Goal: Task Accomplishment & Management: Manage account settings

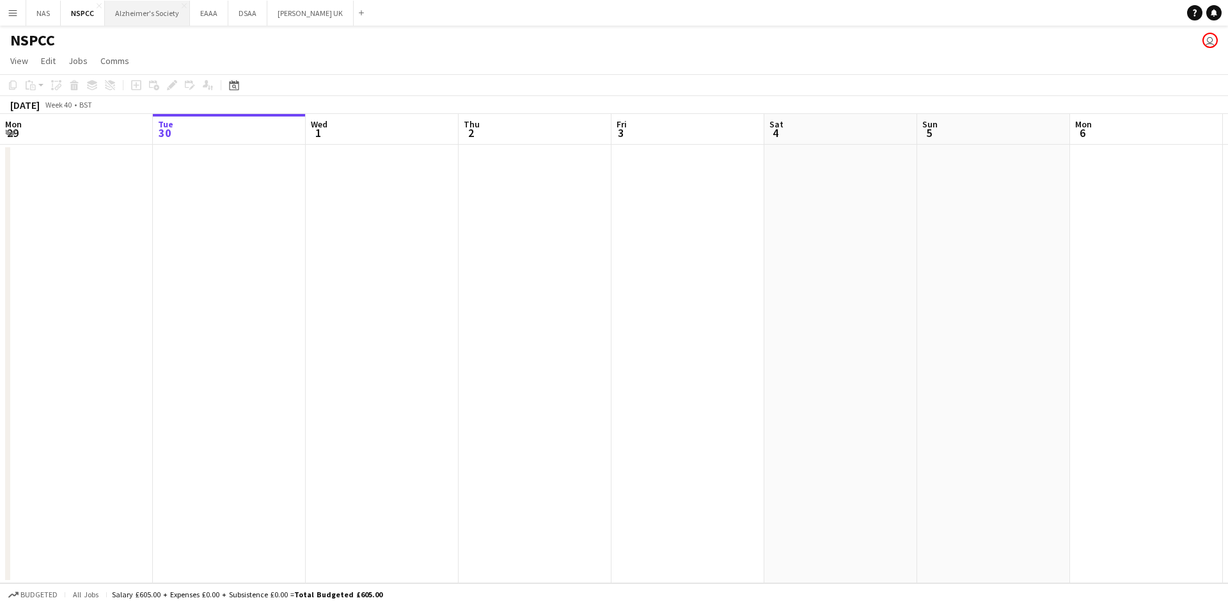
click at [144, 2] on button "Alzheimer's Society Close" at bounding box center [147, 13] width 85 height 25
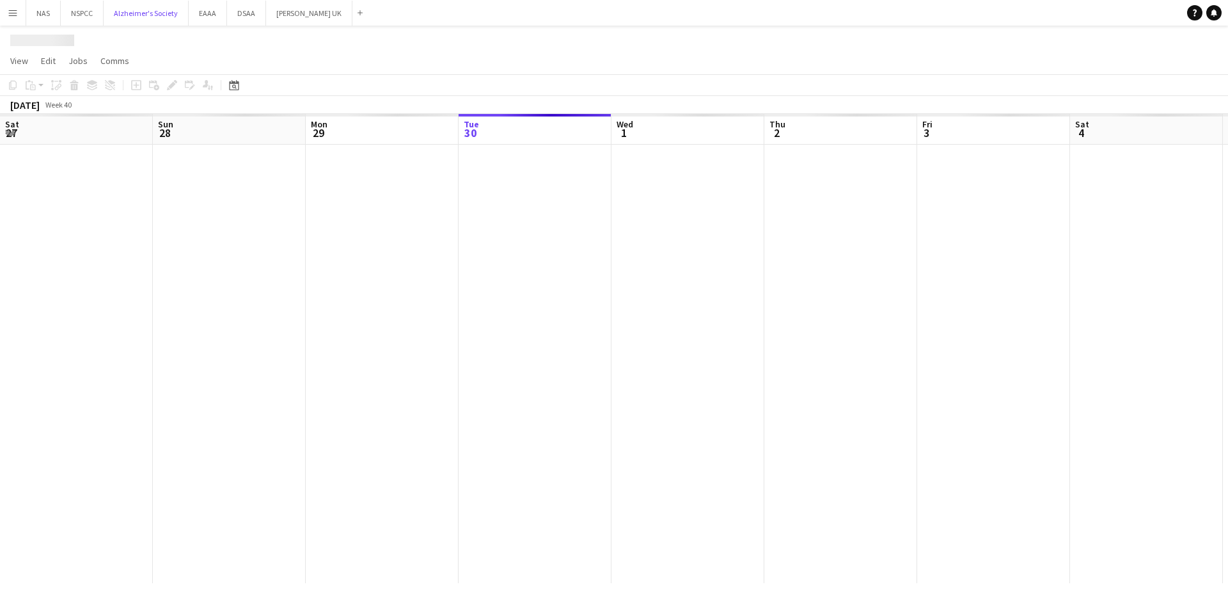
scroll to position [0, 306]
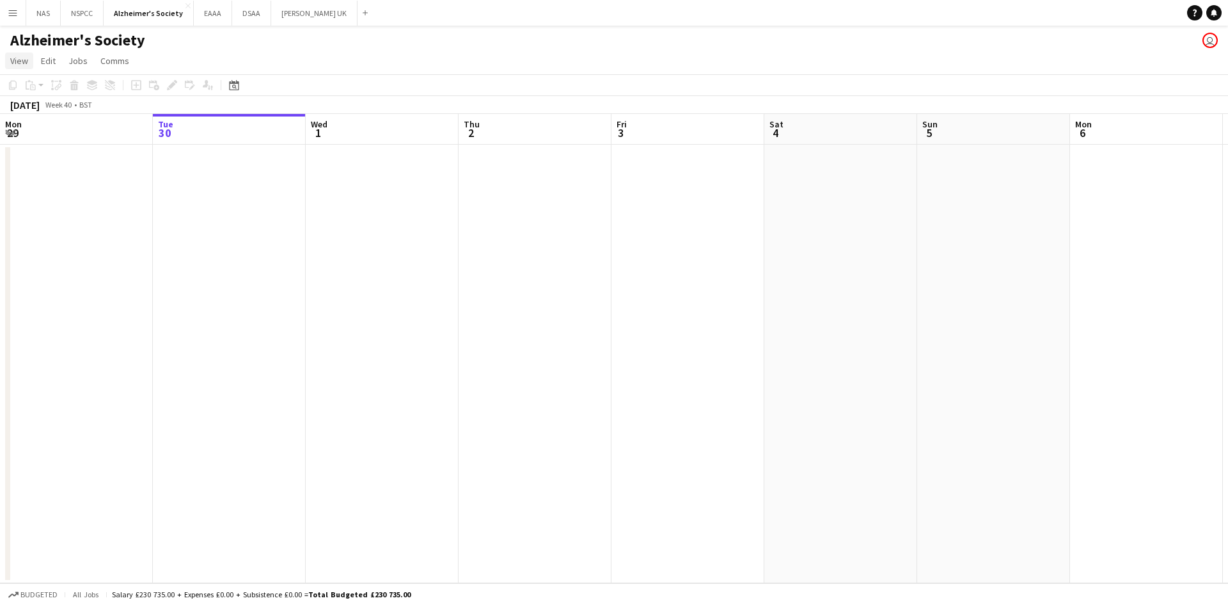
click at [25, 65] on span "View" at bounding box center [19, 61] width 18 height 12
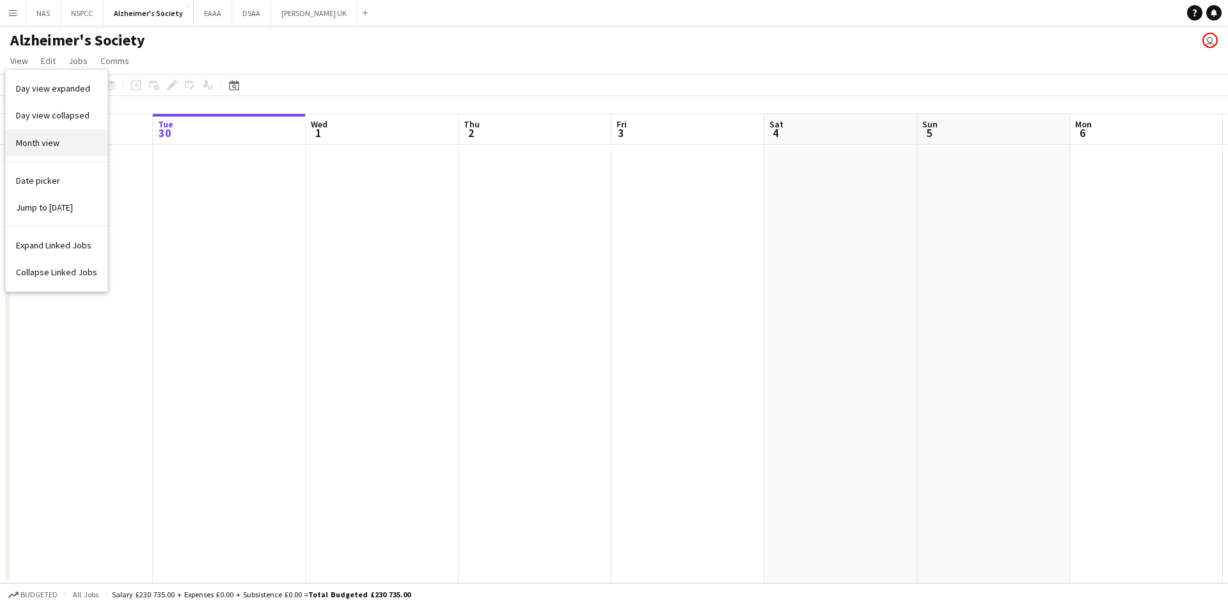
click at [35, 140] on span "Month view" at bounding box center [38, 143] width 44 height 12
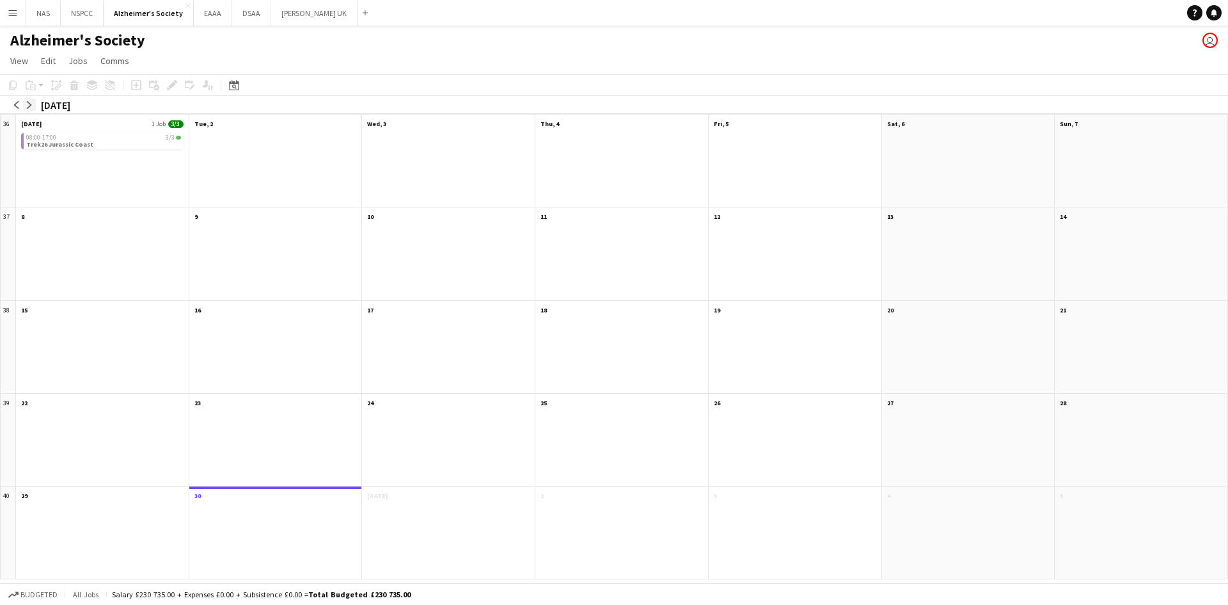
click at [29, 107] on app-icon "arrow-right" at bounding box center [30, 105] width 8 height 8
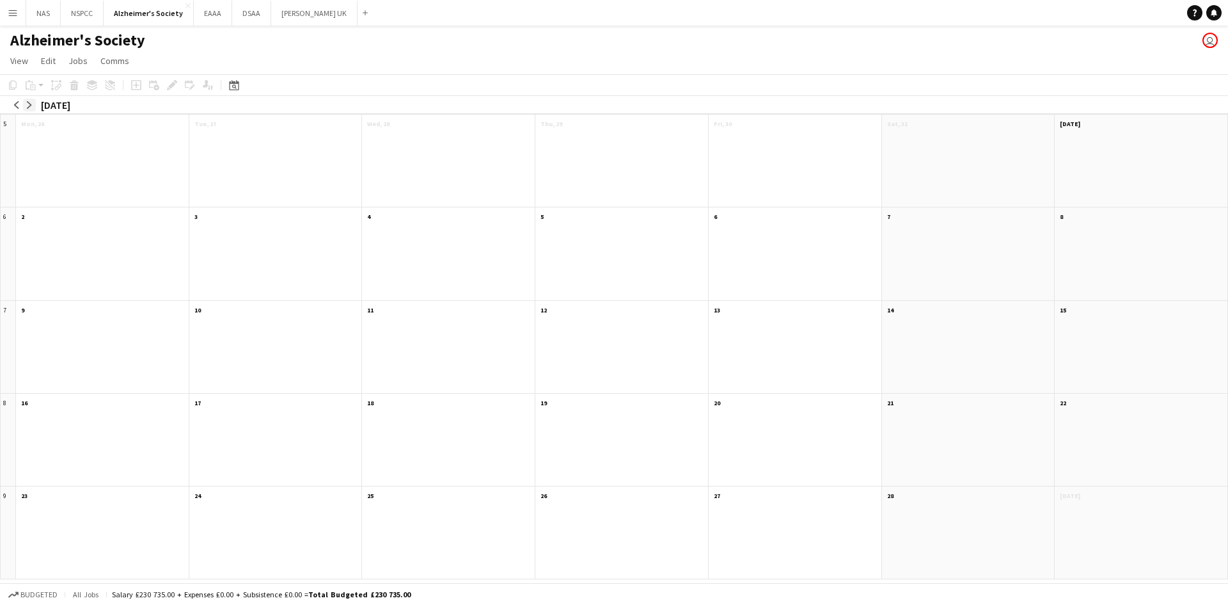
click at [29, 107] on app-icon "arrow-right" at bounding box center [30, 105] width 8 height 8
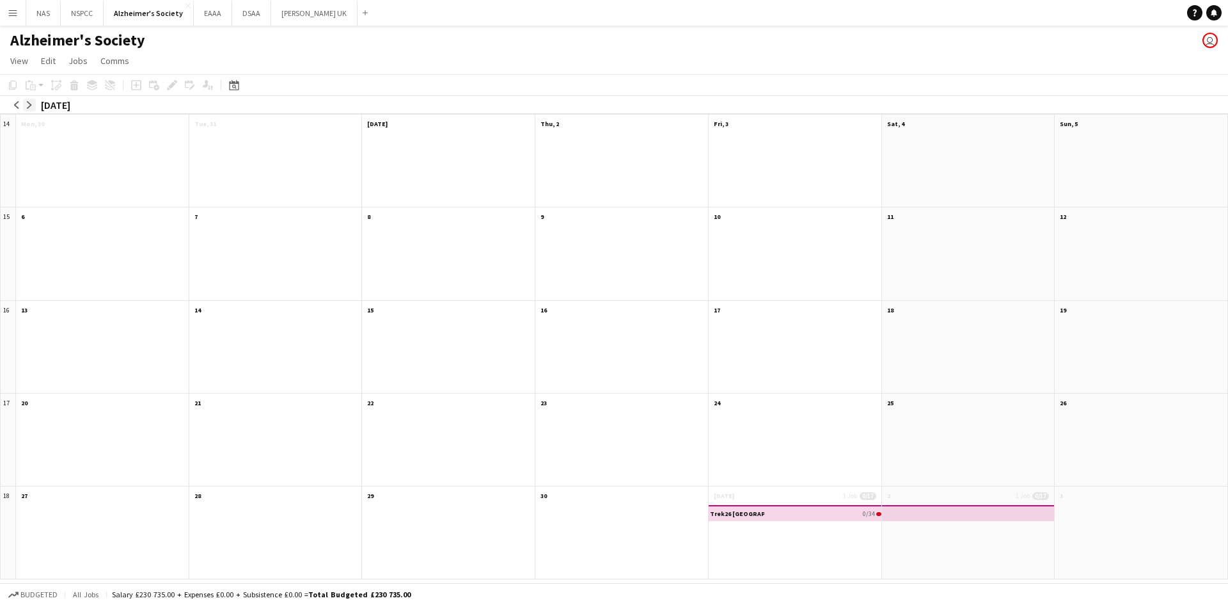
click at [29, 107] on app-icon "arrow-right" at bounding box center [30, 105] width 8 height 8
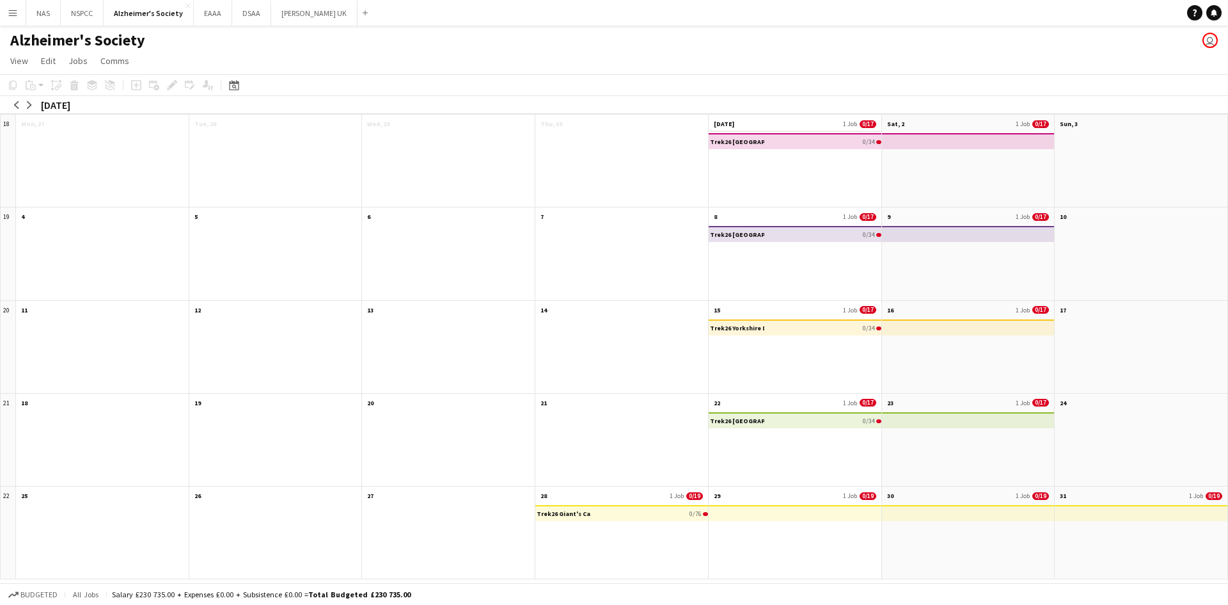
click at [772, 125] on app-month-view-date-header "[DATE] 1 Job 0/17" at bounding box center [795, 123] width 173 height 16
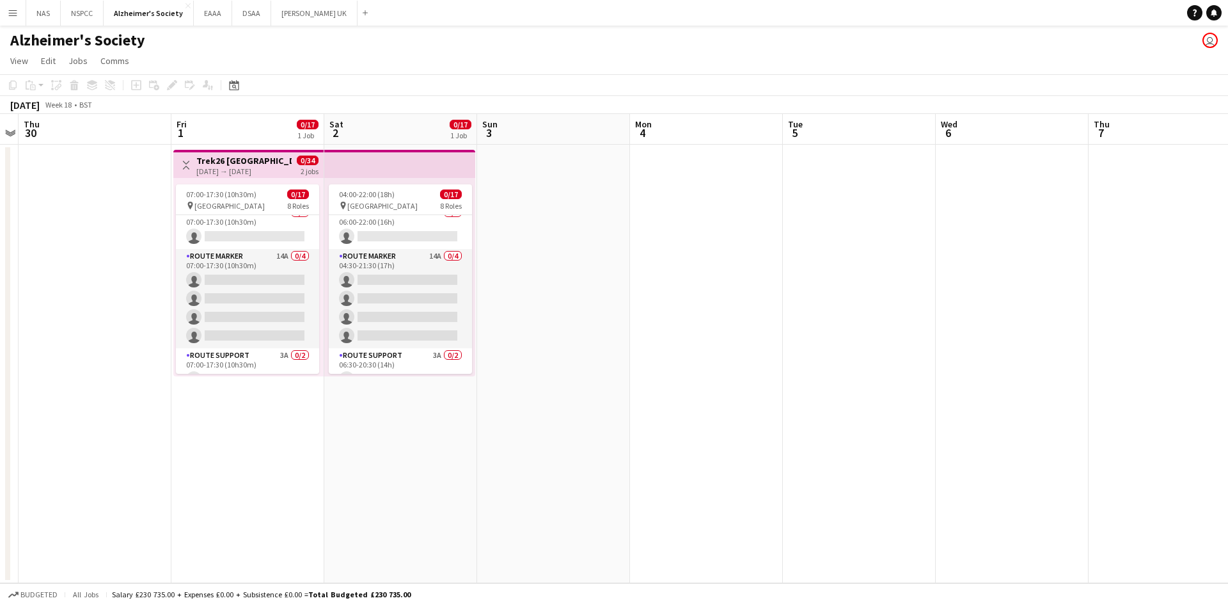
scroll to position [356, 0]
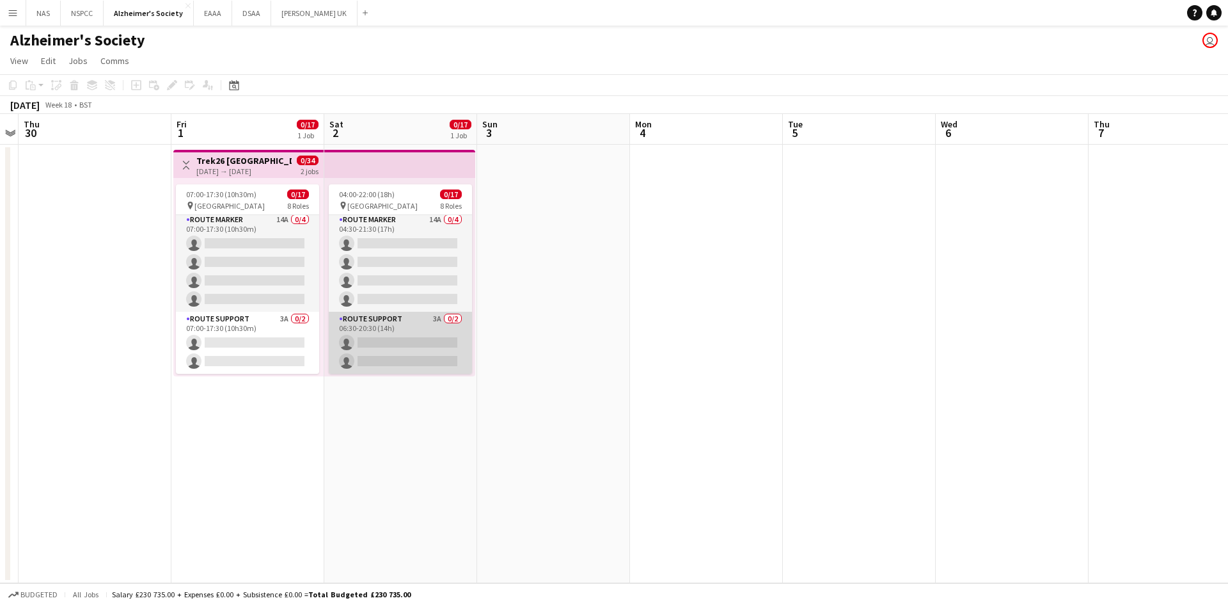
click at [428, 323] on app-card-role "Route Support 3A 0/2 06:30-20:30 (14h) single-neutral-actions single-neutral-ac…" at bounding box center [400, 343] width 143 height 62
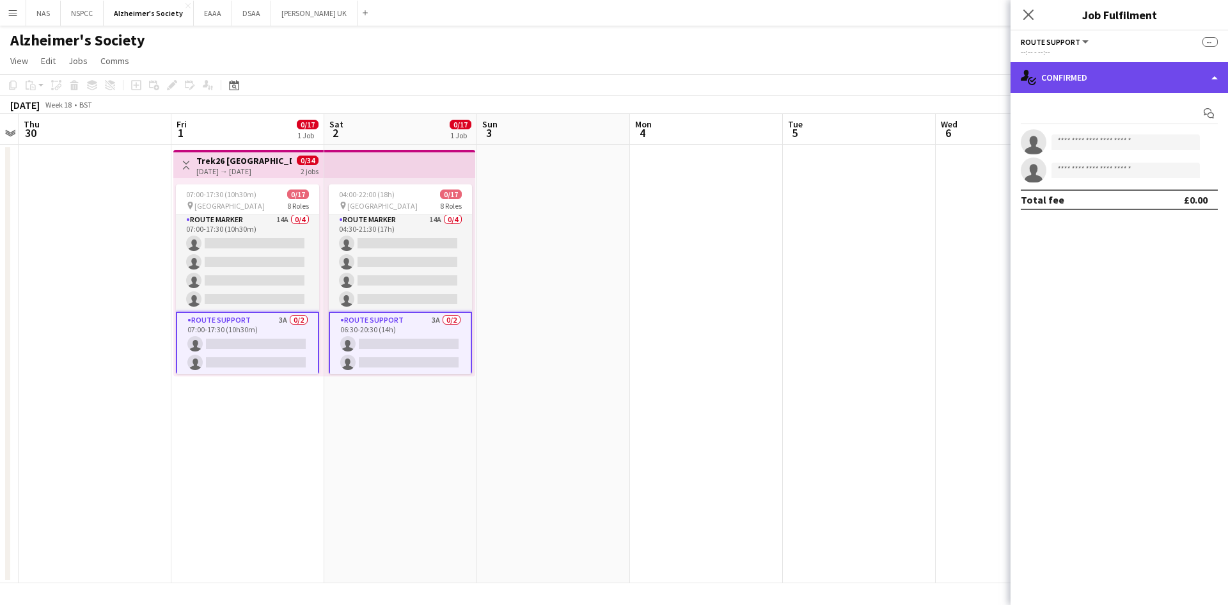
click at [1099, 80] on div "single-neutral-actions-check-2 Confirmed" at bounding box center [1120, 77] width 218 height 31
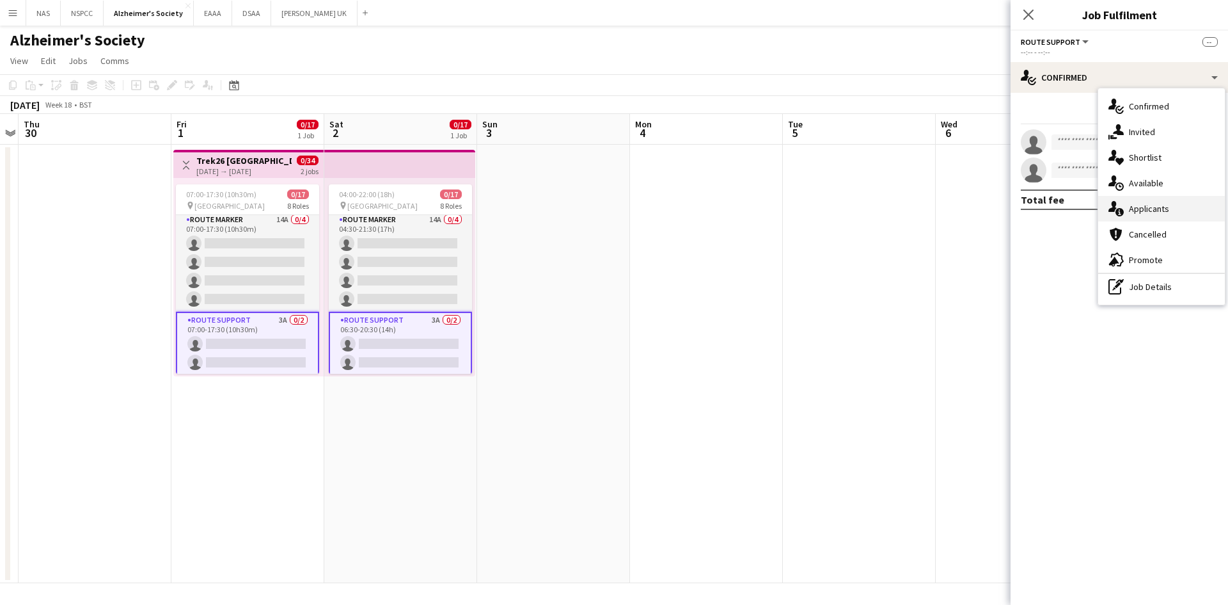
click at [1142, 214] on span "Applicants" at bounding box center [1149, 209] width 40 height 12
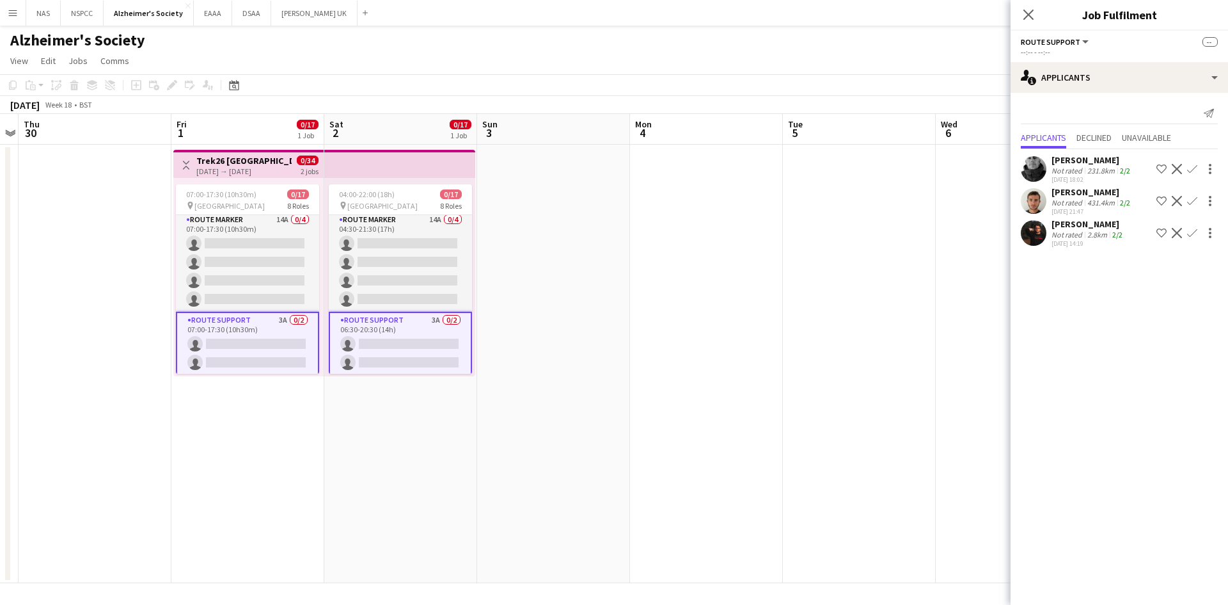
click at [1061, 223] on div "[PERSON_NAME]" at bounding box center [1089, 224] width 74 height 12
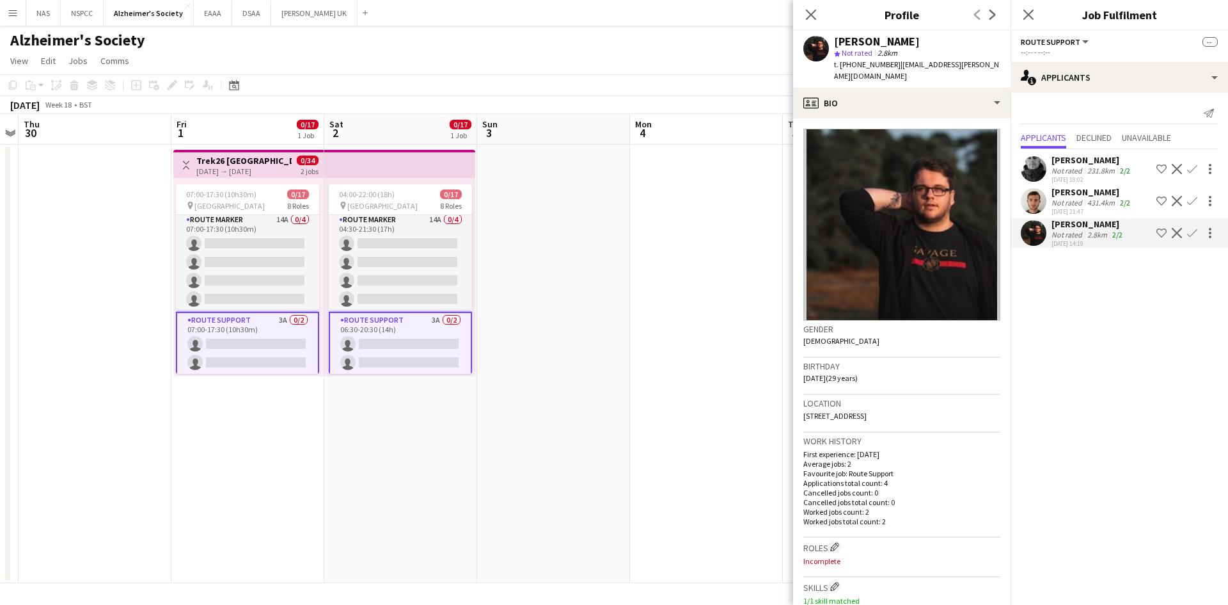
scroll to position [0, 0]
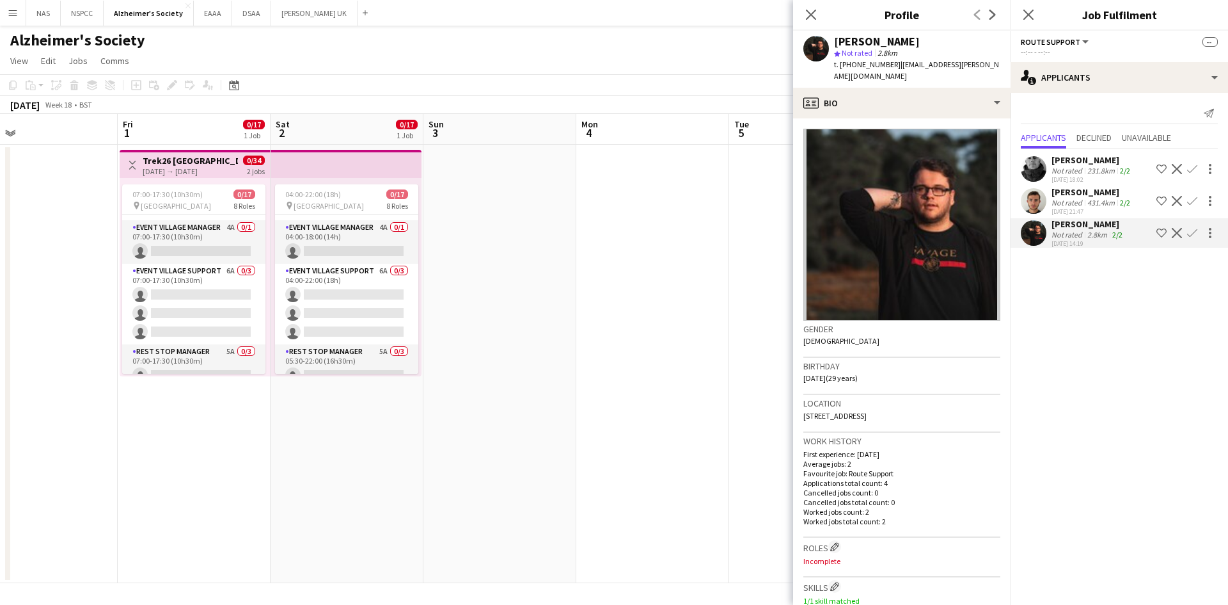
drag, startPoint x: 580, startPoint y: 339, endPoint x: 48, endPoint y: 321, distance: 532.6
click at [61, 321] on app-calendar-viewport "Mon 27 Tue 28 Wed 29 Thu 30 Fri 1 0/17 1 Job Sat 2 0/17 1 Job Sun 3 Mon 4 Tue 5…" at bounding box center [614, 348] width 1228 height 469
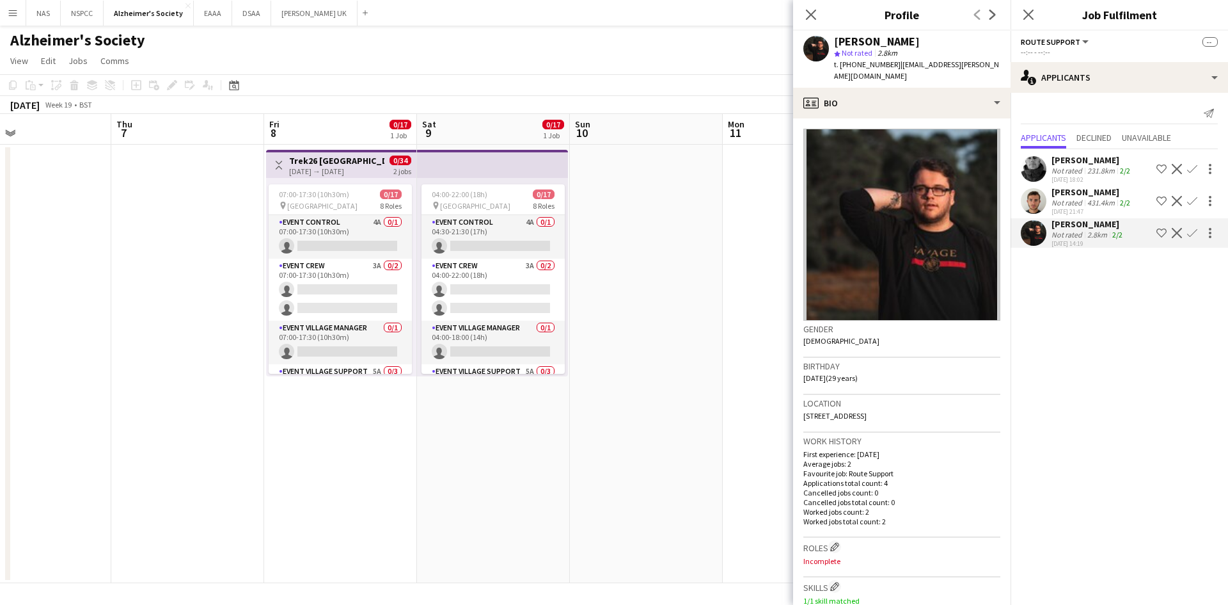
drag, startPoint x: 445, startPoint y: 342, endPoint x: 157, endPoint y: 324, distance: 288.5
click at [135, 326] on app-calendar-viewport "Sun 3 Mon 4 Tue 5 Wed 6 Thu 7 Fri 8 0/17 1 Job Sat 9 0/17 1 Job Sun 10 Mon 11 T…" at bounding box center [614, 348] width 1228 height 469
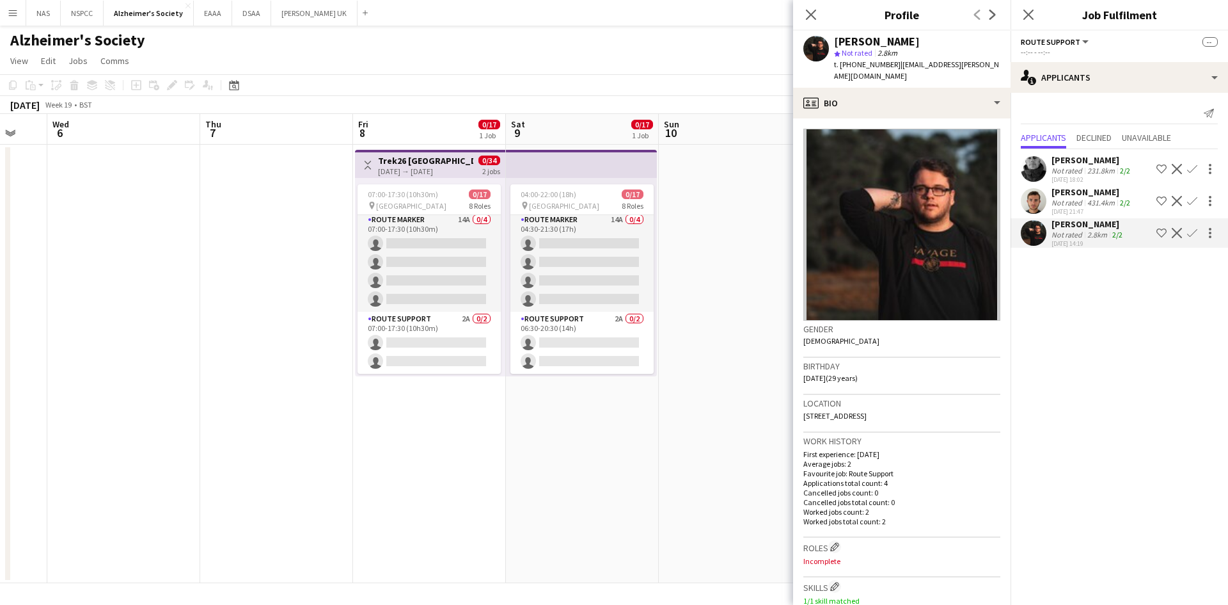
click at [632, 82] on app-toolbar "Copy Paste Paste Ctrl+V Paste with crew Ctrl+Shift+V Paste linked Job [GEOGRAPH…" at bounding box center [614, 85] width 1228 height 22
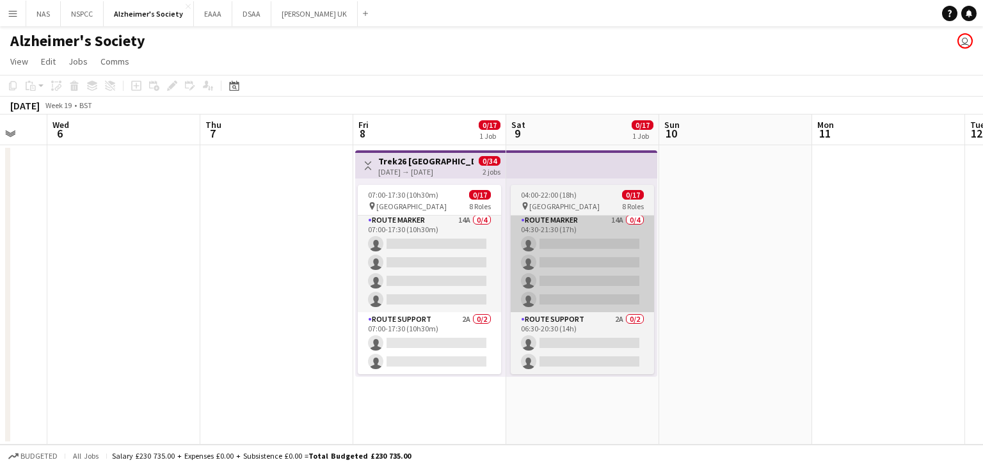
scroll to position [356, 0]
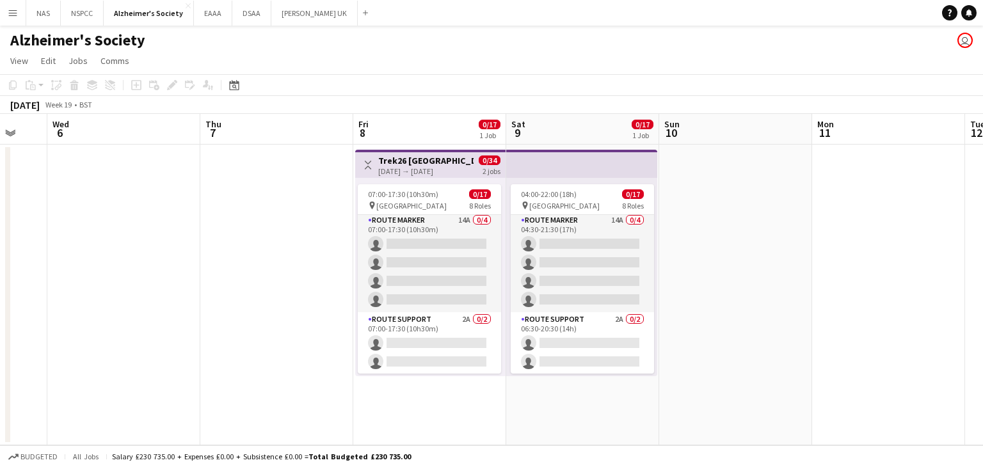
click at [881, 109] on div "[DATE] Week 19 • BST" at bounding box center [491, 105] width 983 height 18
click at [8, 12] on app-icon "Menu" at bounding box center [13, 13] width 10 height 10
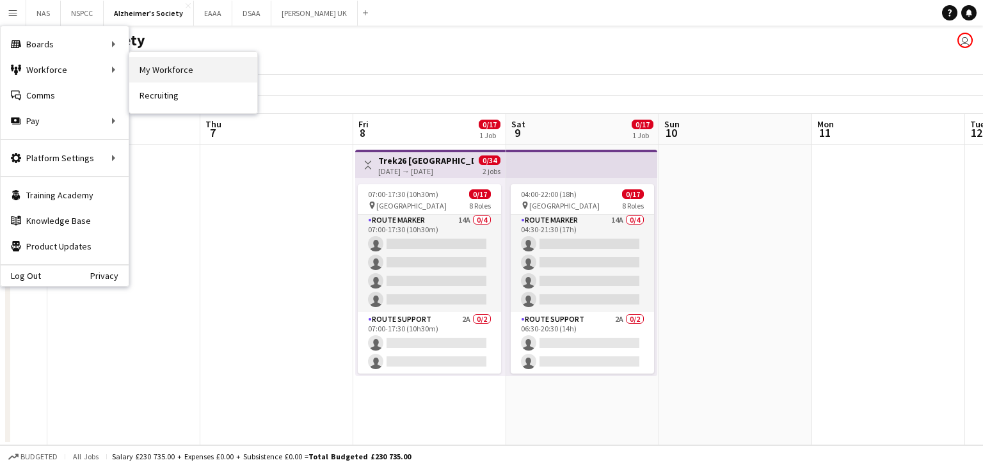
click at [141, 66] on link "My Workforce" at bounding box center [193, 70] width 128 height 26
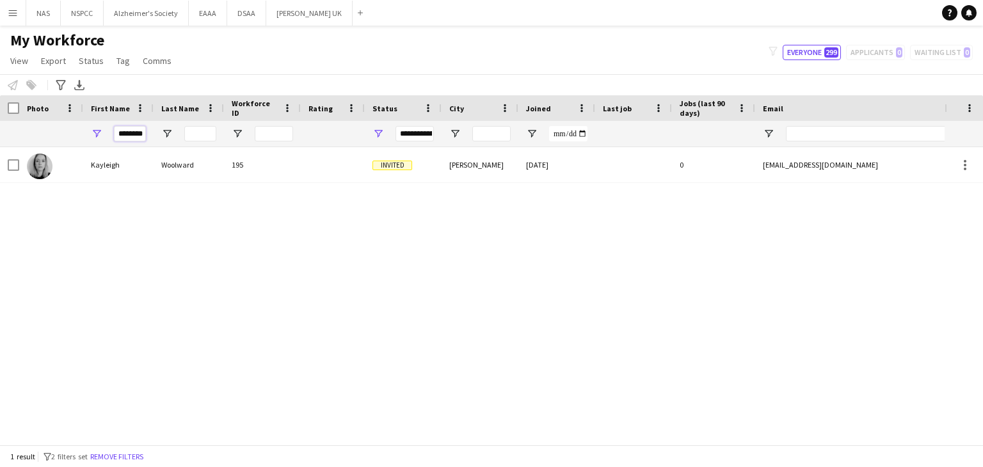
click at [127, 136] on input "********" at bounding box center [130, 133] width 32 height 15
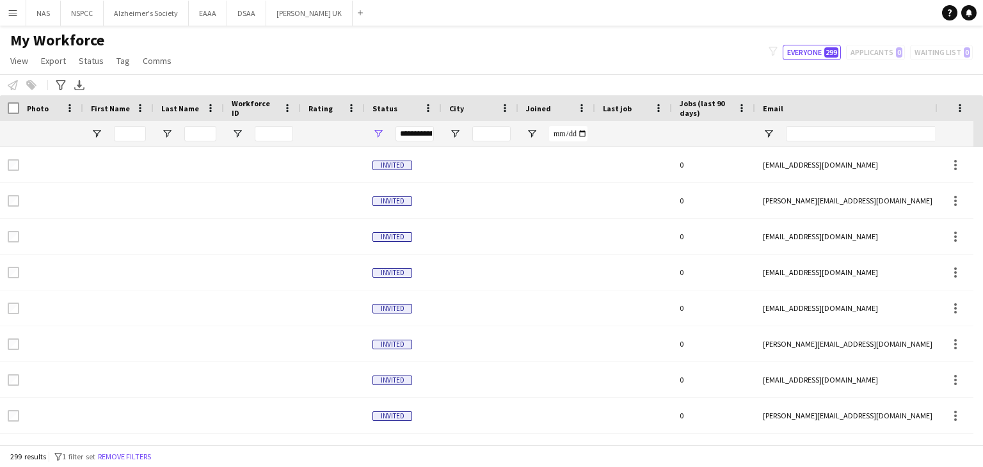
click at [264, 45] on div "My Workforce View Views Default view New view Update view Delete view Edit name…" at bounding box center [491, 53] width 983 height 44
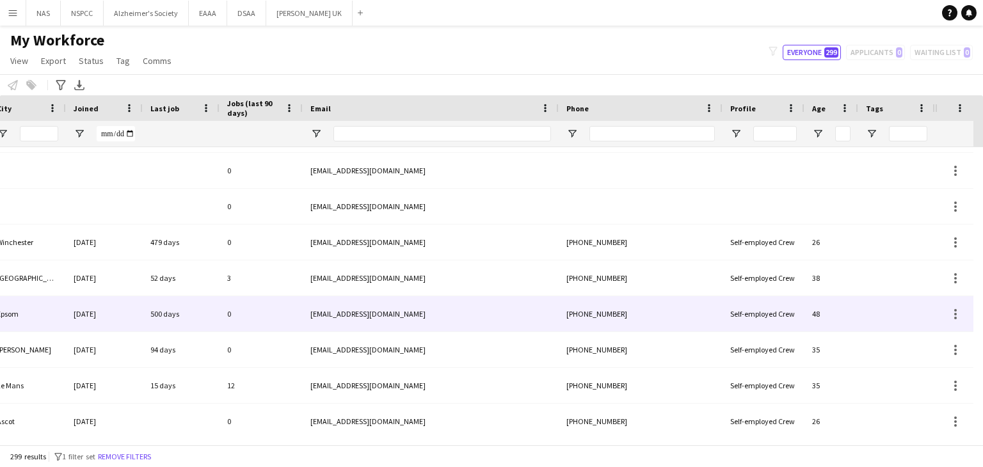
scroll to position [314, 0]
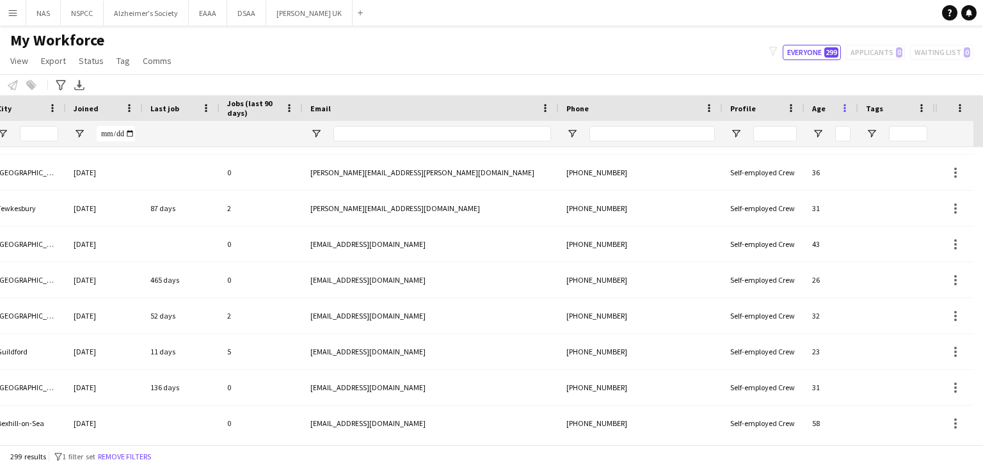
click at [842, 102] on span at bounding box center [845, 108] width 12 height 12
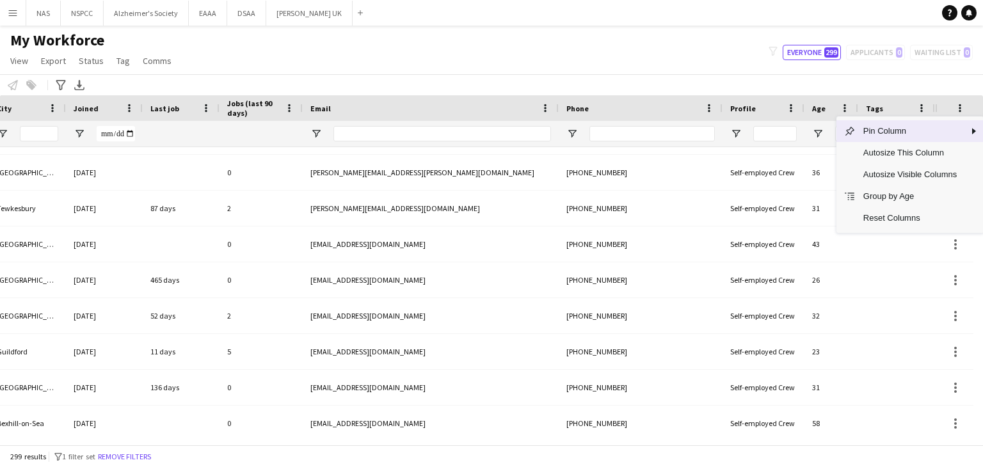
click at [762, 77] on div "Notify workforce Add to tag Select at least one crew to tag him or her. Advance…" at bounding box center [491, 84] width 983 height 21
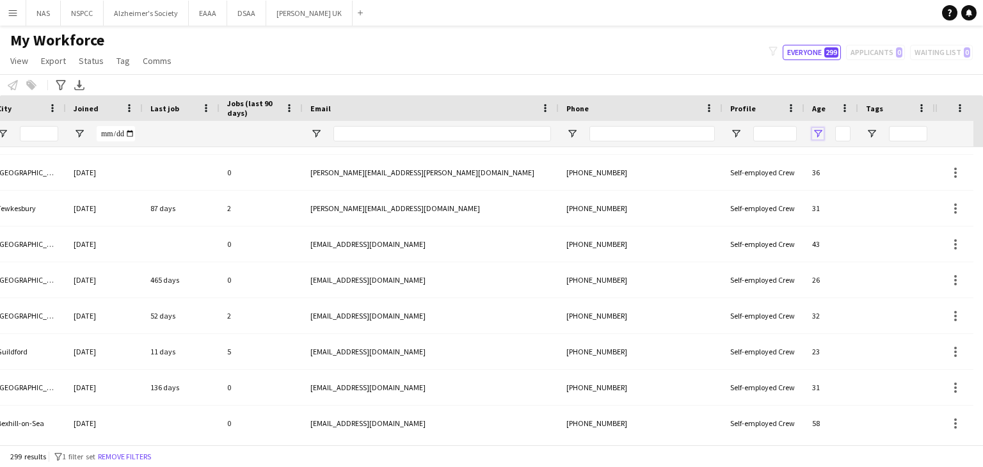
click at [817, 131] on span "Open Filter Menu" at bounding box center [818, 134] width 12 height 12
click at [783, 75] on div "Notify workforce Add to tag Select at least one crew to tag him or her. Advance…" at bounding box center [491, 84] width 983 height 21
click at [957, 106] on span at bounding box center [960, 108] width 12 height 12
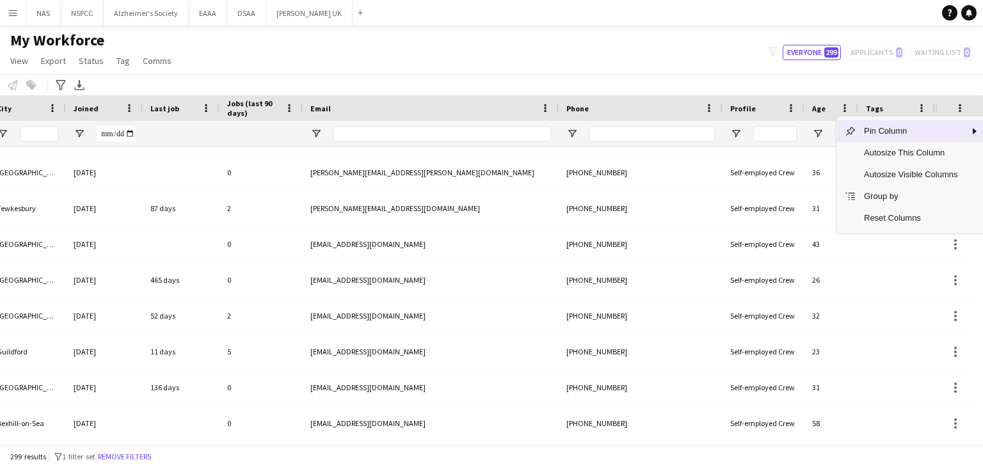
click at [914, 104] on div "Tags" at bounding box center [896, 108] width 61 height 26
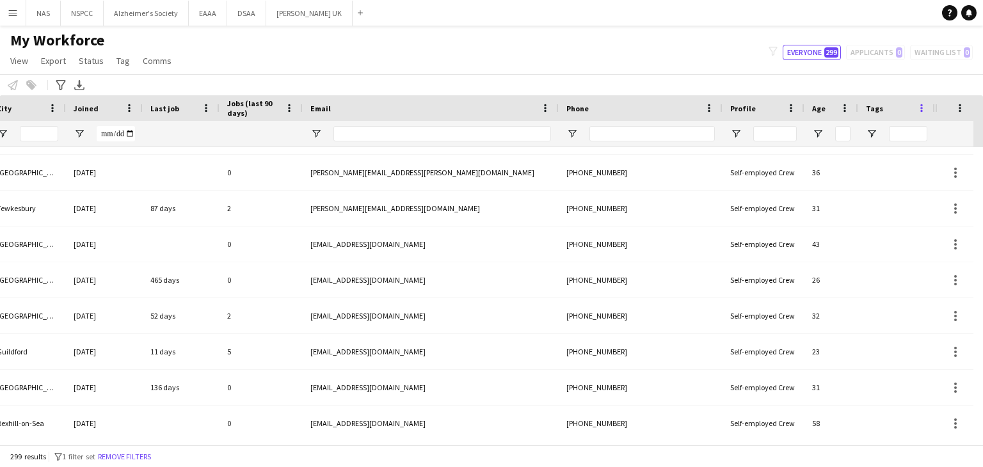
click at [918, 105] on span at bounding box center [922, 108] width 12 height 12
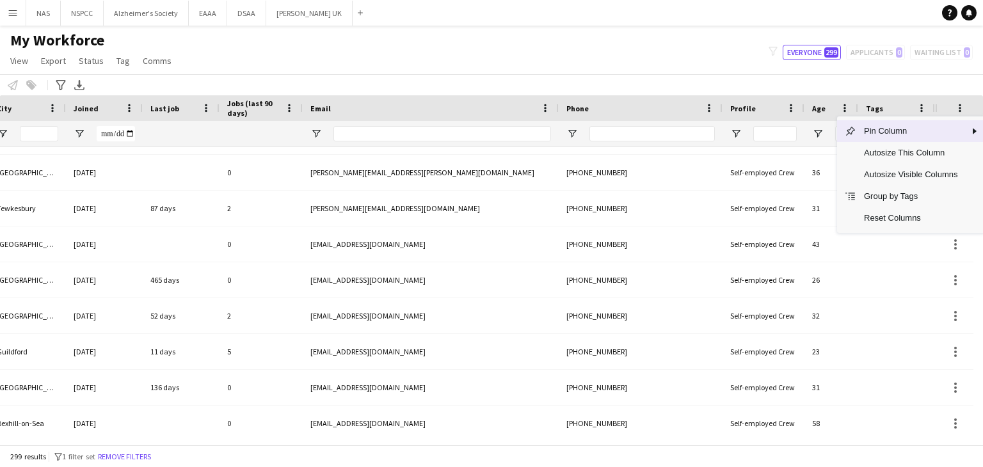
click at [934, 108] on div at bounding box center [934, 108] width 5 height 26
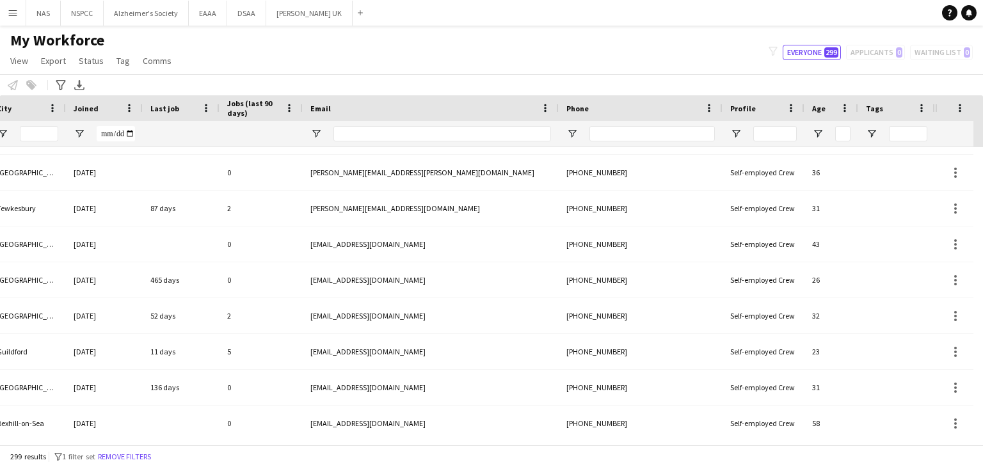
click at [939, 109] on div at bounding box center [954, 108] width 38 height 26
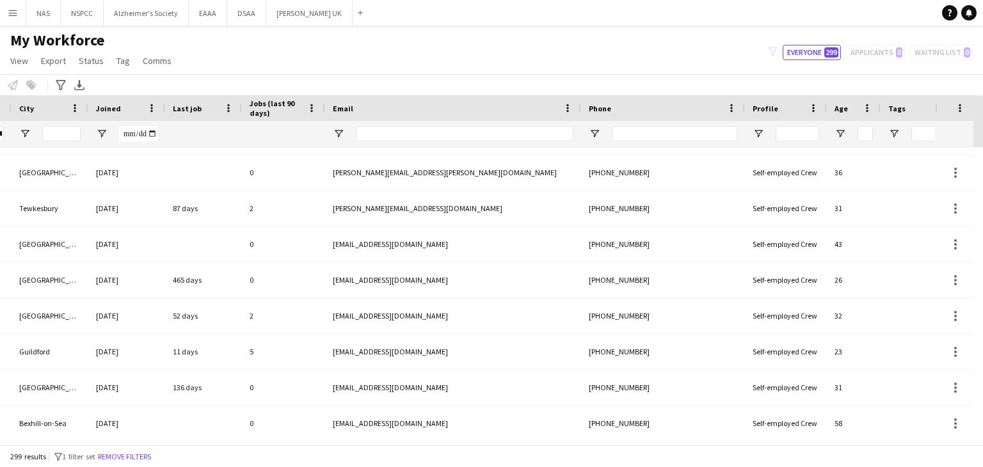
click at [939, 108] on div "Workforce Details Rating Status City" at bounding box center [491, 121] width 983 height 52
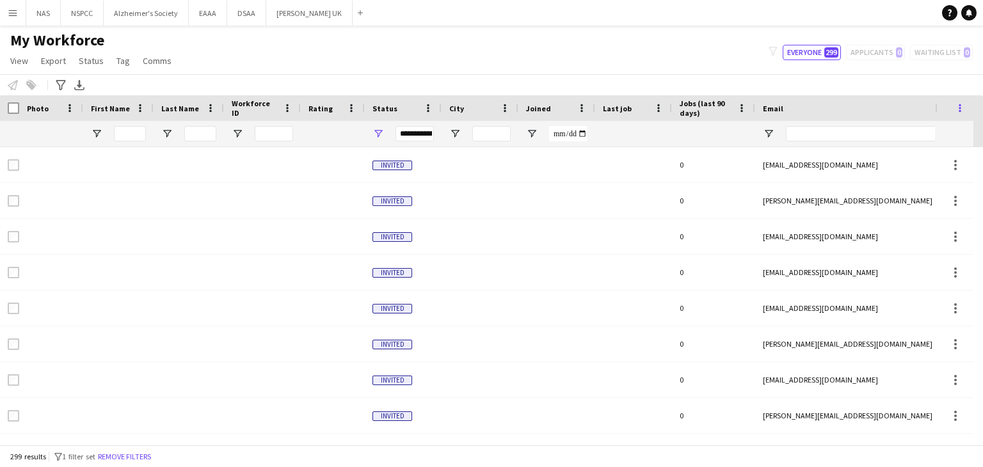
click at [957, 106] on span at bounding box center [960, 108] width 12 height 12
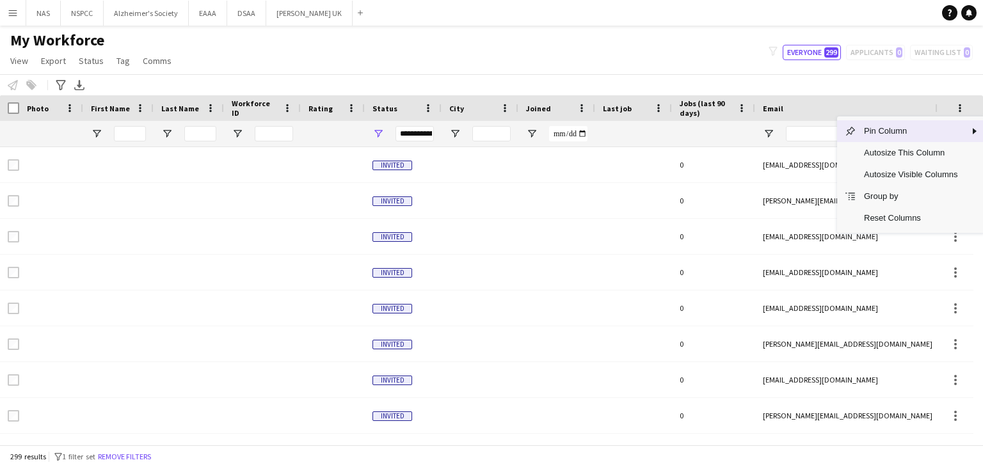
click at [755, 69] on div "My Workforce View Views Default view New view Update view Delete view Edit name…" at bounding box center [491, 53] width 983 height 44
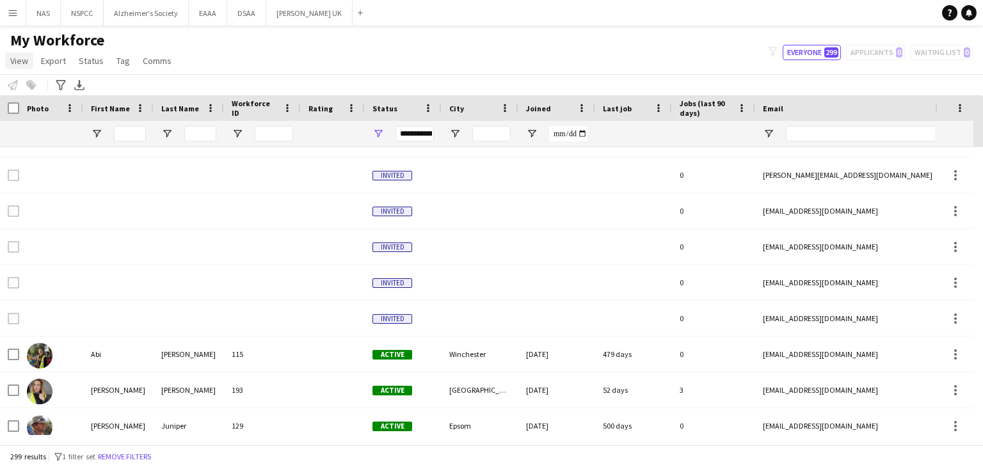
click at [13, 61] on span "View" at bounding box center [19, 61] width 18 height 12
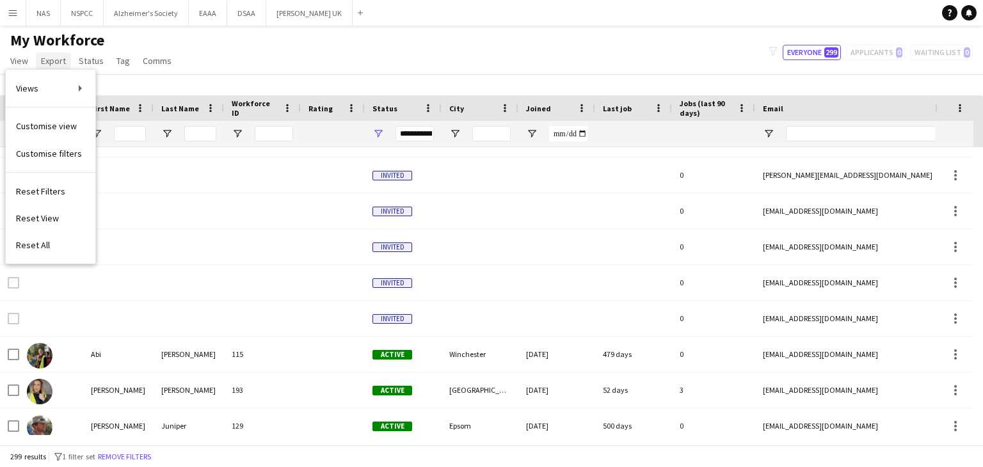
click at [52, 62] on span "Export" at bounding box center [53, 61] width 25 height 12
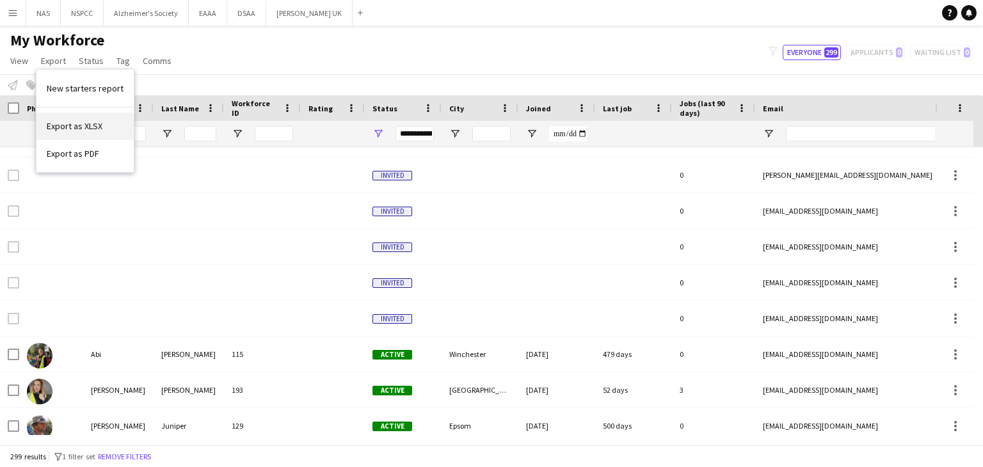
click at [97, 124] on span "Export as XLSX" at bounding box center [75, 126] width 56 height 12
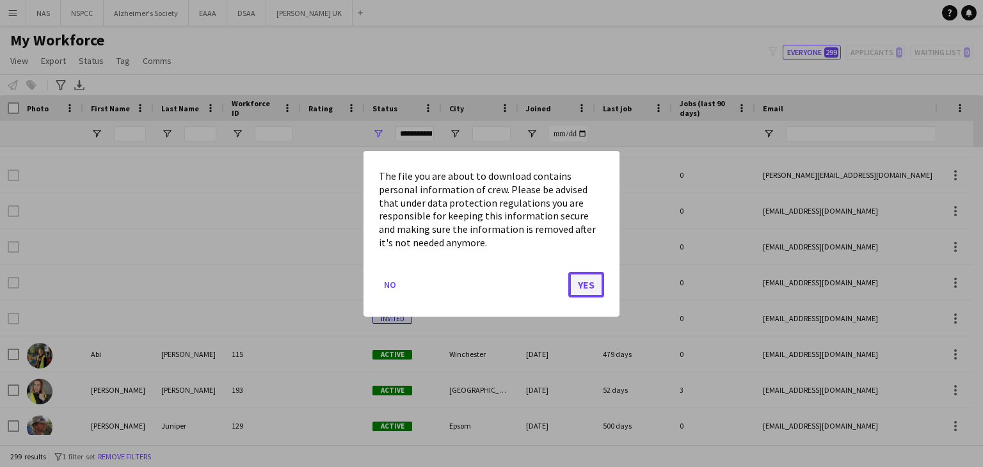
click at [580, 274] on button "Yes" at bounding box center [586, 284] width 36 height 26
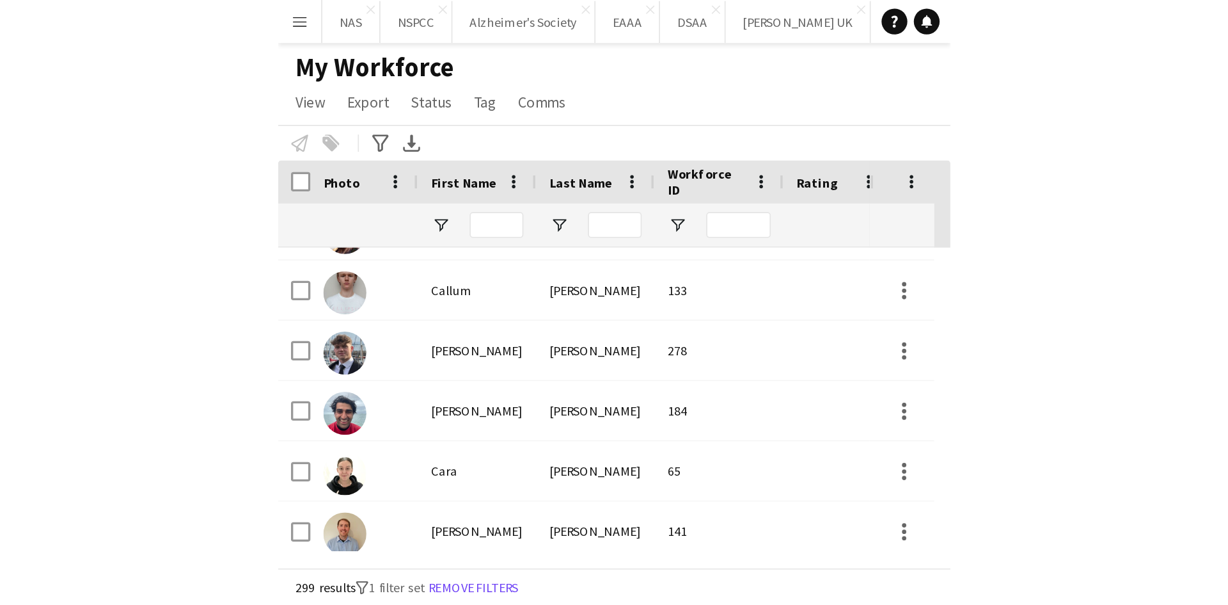
scroll to position [1856, 0]
